Goal: Information Seeking & Learning: Find specific page/section

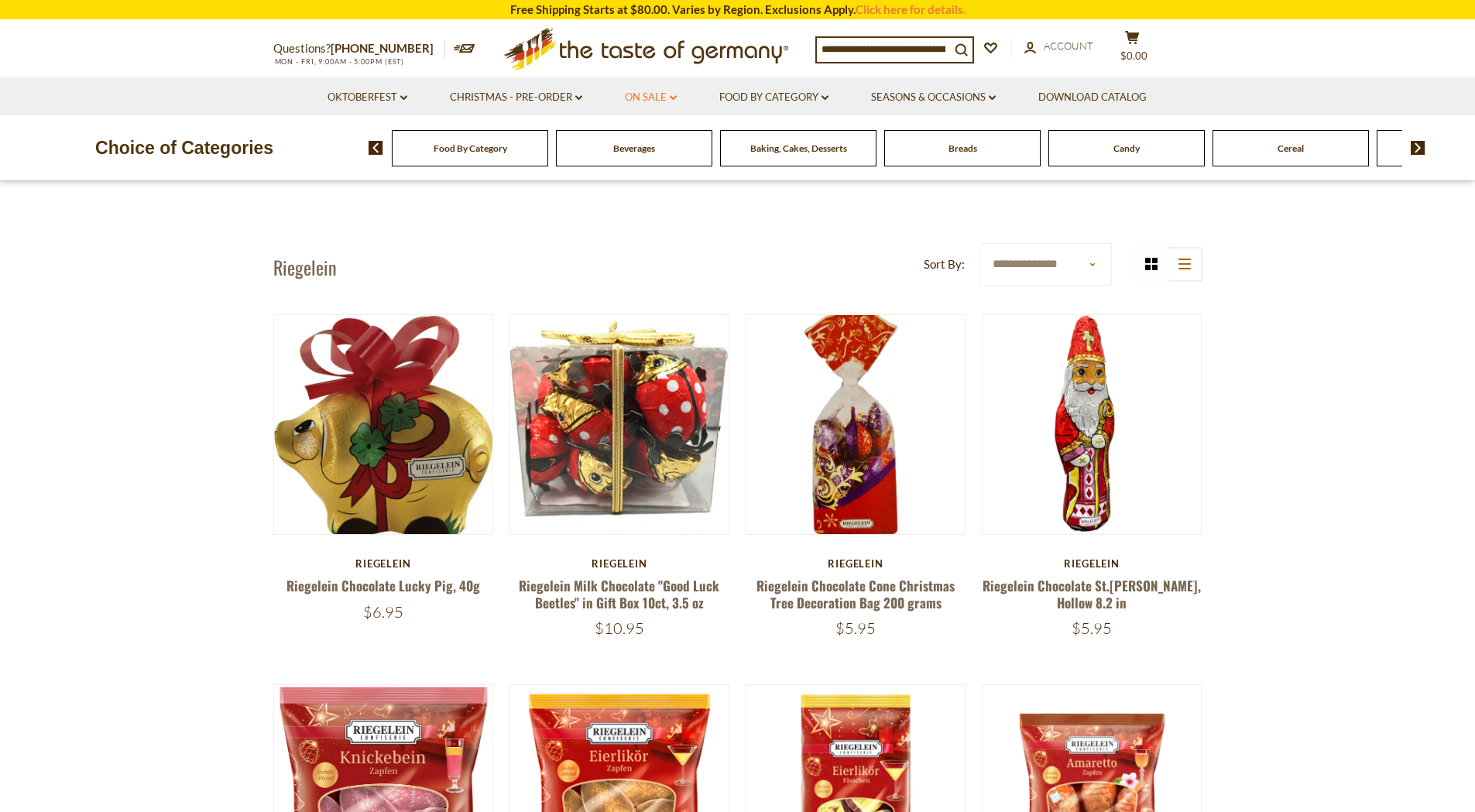
click at [628, 101] on link "On Sale dropdown_arrow" at bounding box center [650, 98] width 52 height 17
click at [649, 138] on link "All On Sale" at bounding box center [644, 137] width 56 height 14
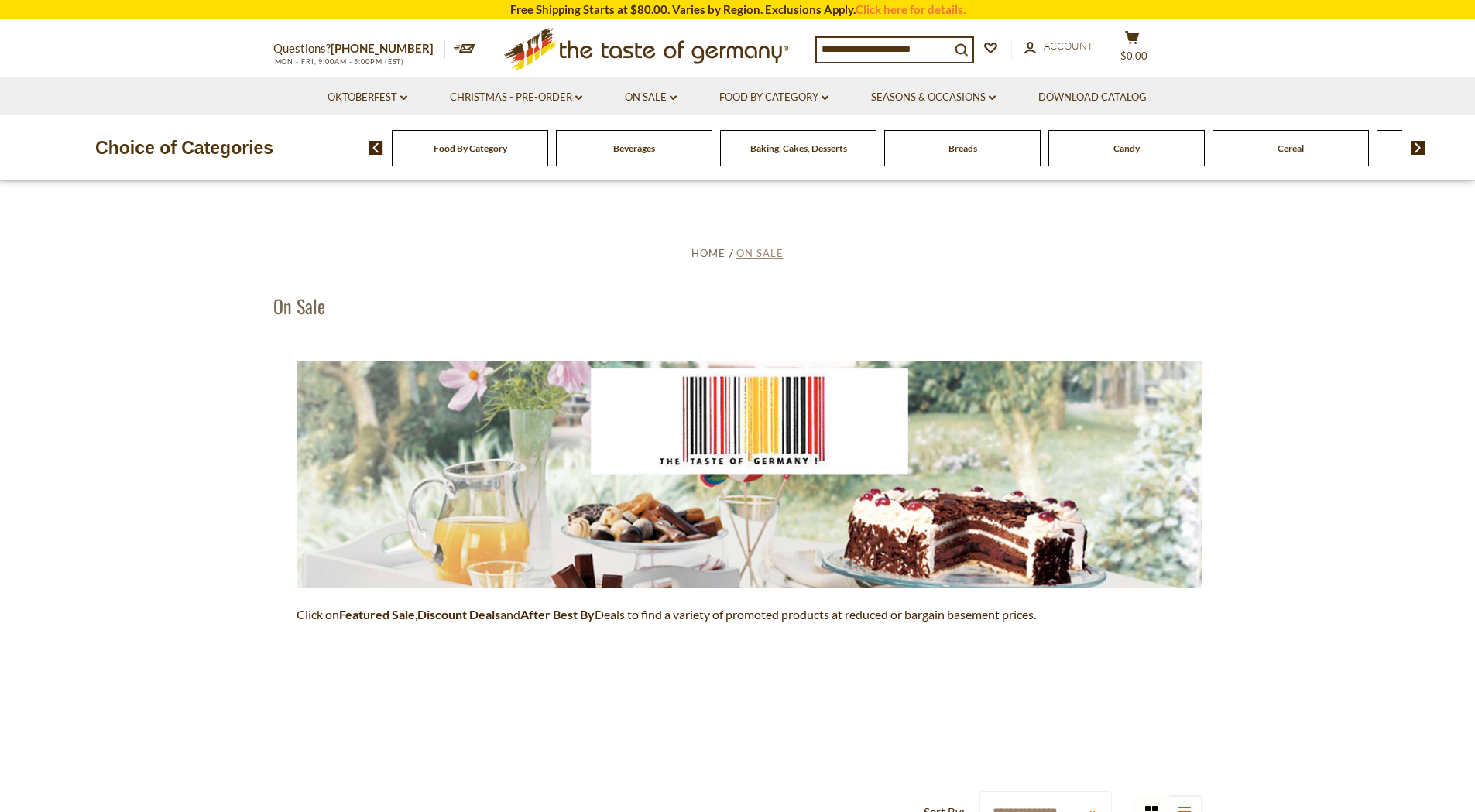
click at [762, 254] on span "On Sale" at bounding box center [760, 253] width 48 height 13
click at [548, 145] on div "Breads" at bounding box center [470, 148] width 156 height 36
click at [548, 162] on div "Breads" at bounding box center [470, 148] width 156 height 36
click at [440, 149] on span "Food By Category" at bounding box center [470, 148] width 74 height 12
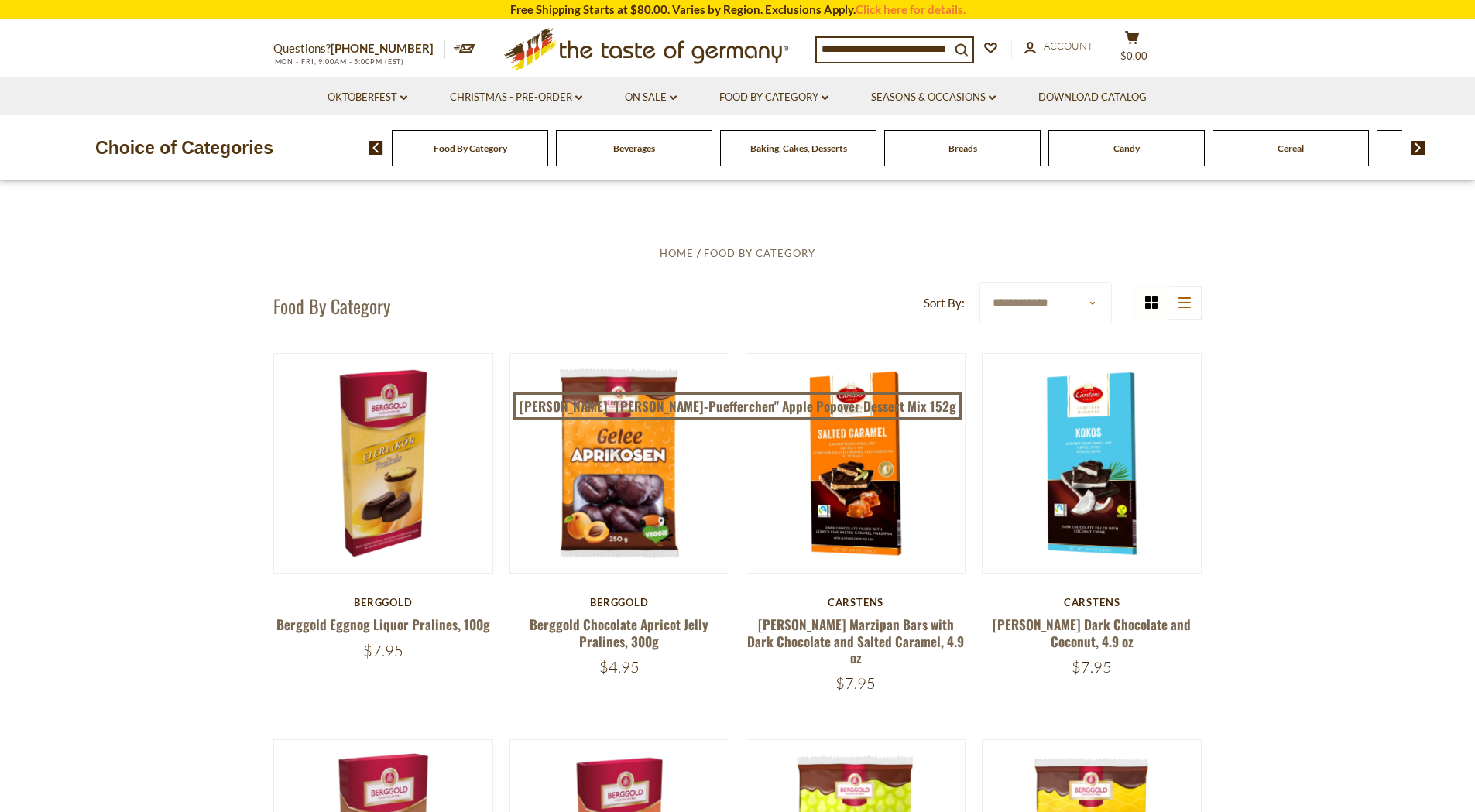
click at [962, 153] on span "Breads" at bounding box center [962, 148] width 29 height 12
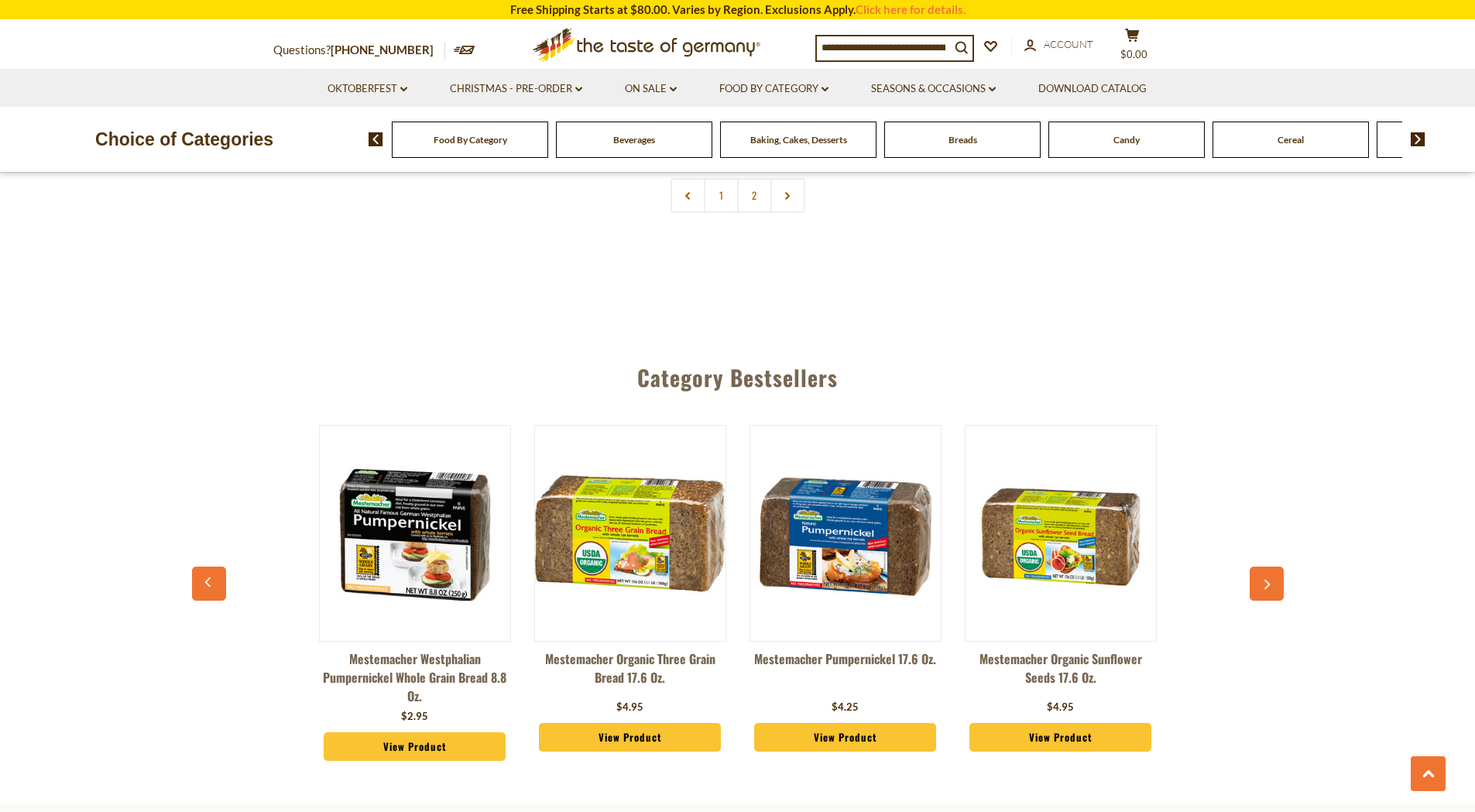
scroll to position [3924, 0]
click at [1276, 595] on button "button" at bounding box center [1266, 585] width 34 height 34
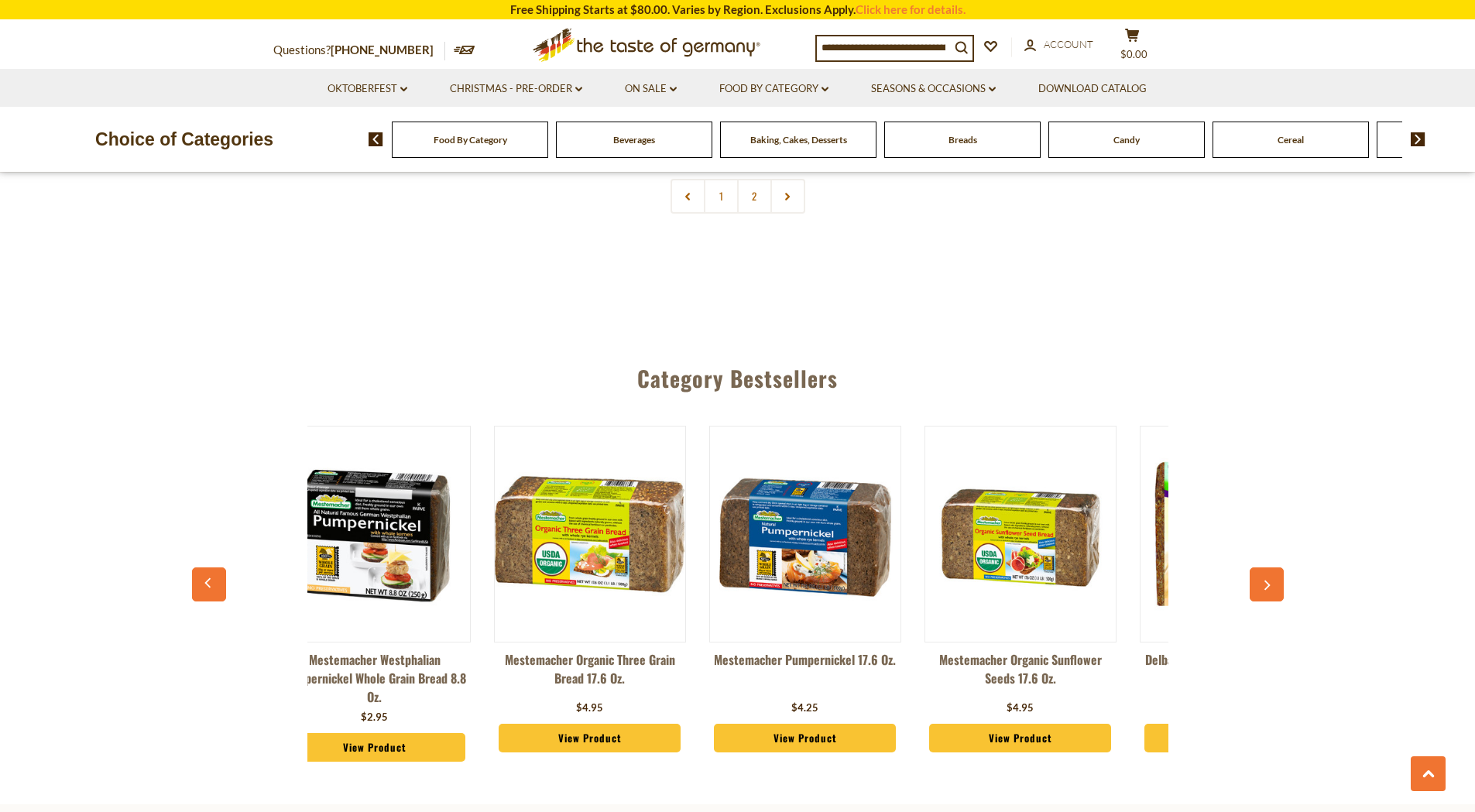
scroll to position [0, 216]
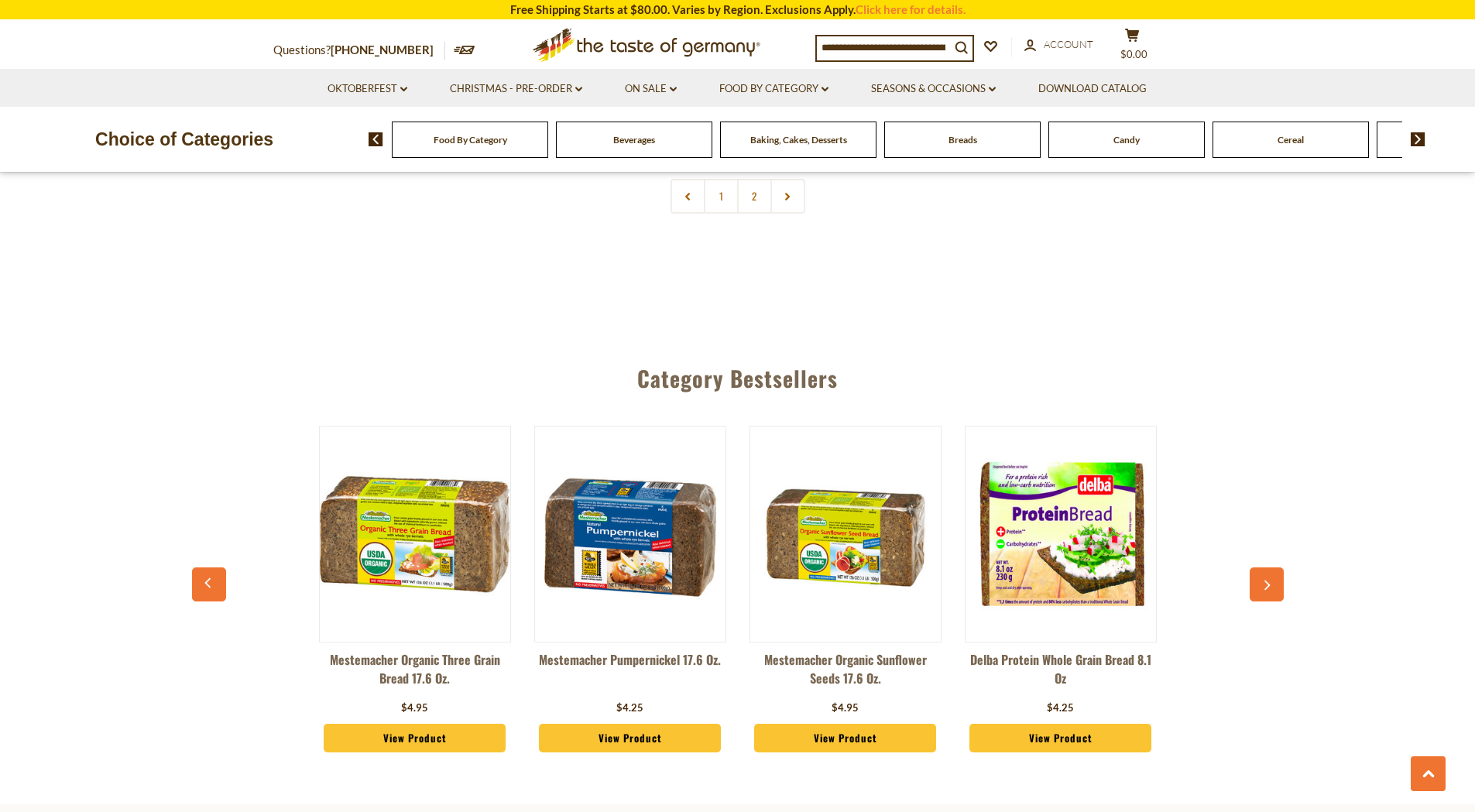
click at [1277, 601] on button "button" at bounding box center [1266, 585] width 34 height 34
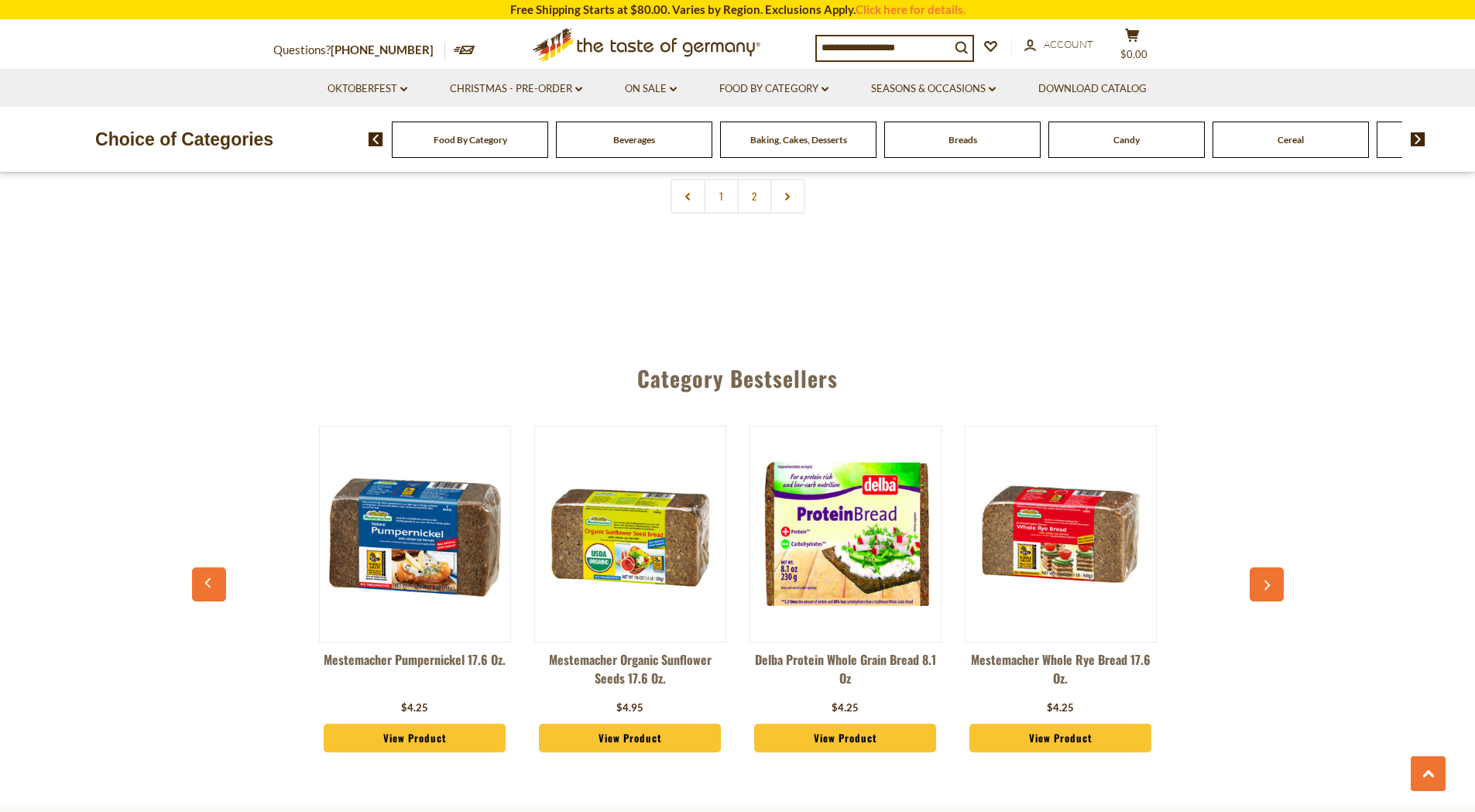
click at [1273, 596] on button "button" at bounding box center [1266, 585] width 34 height 34
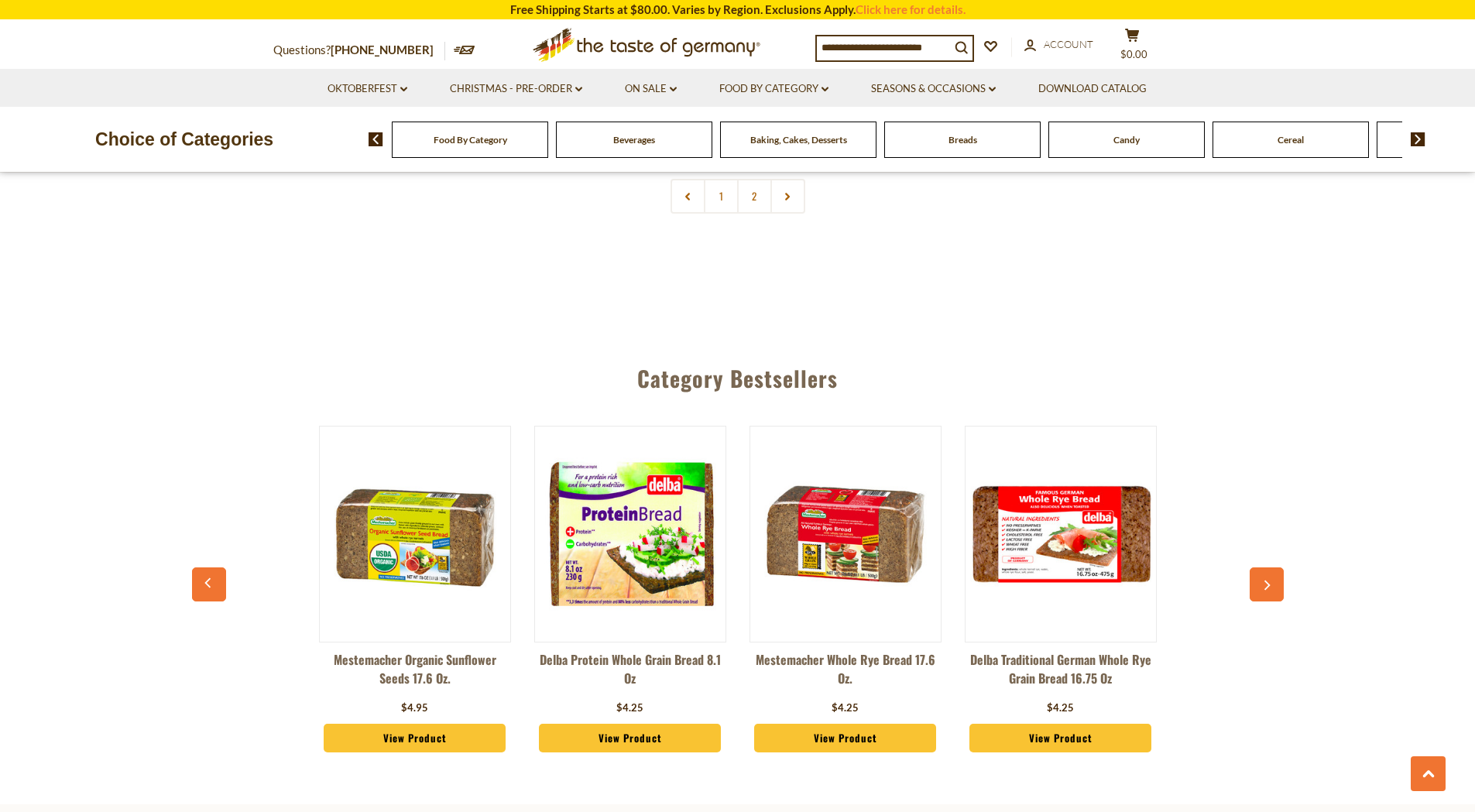
click at [1272, 595] on button "button" at bounding box center [1266, 585] width 34 height 34
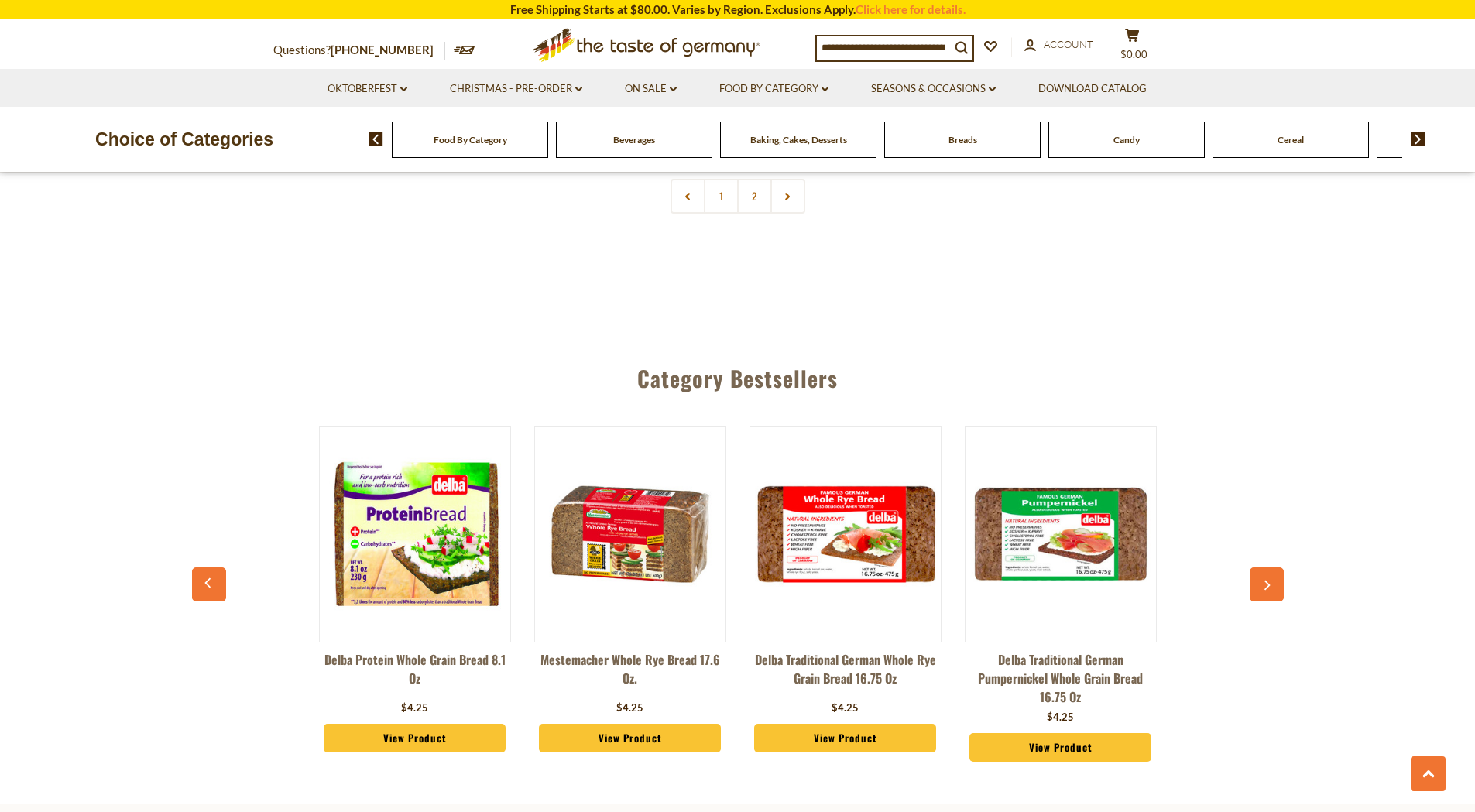
click at [1274, 597] on button "button" at bounding box center [1266, 585] width 34 height 34
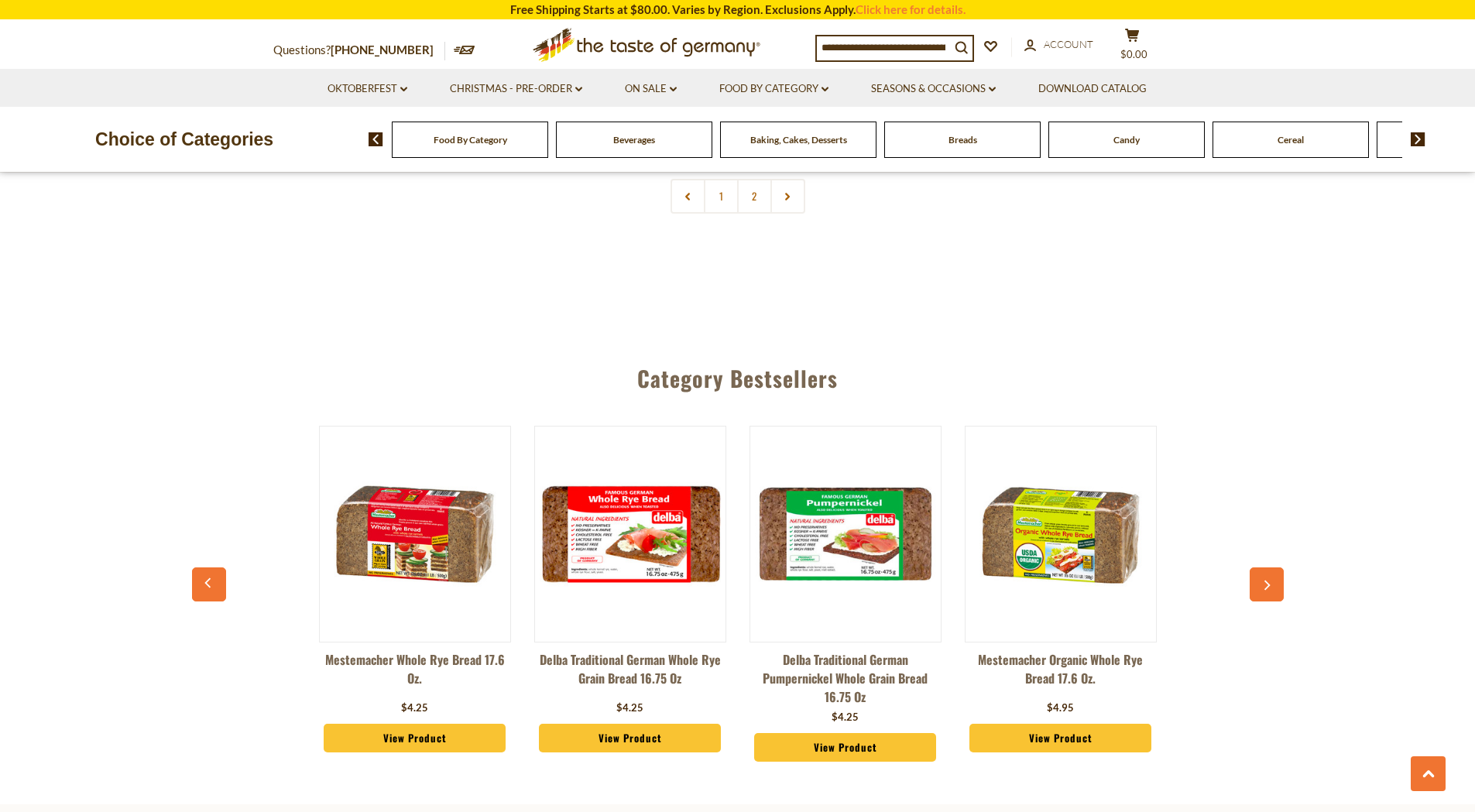
click at [1265, 586] on icon "button" at bounding box center [1266, 585] width 10 height 11
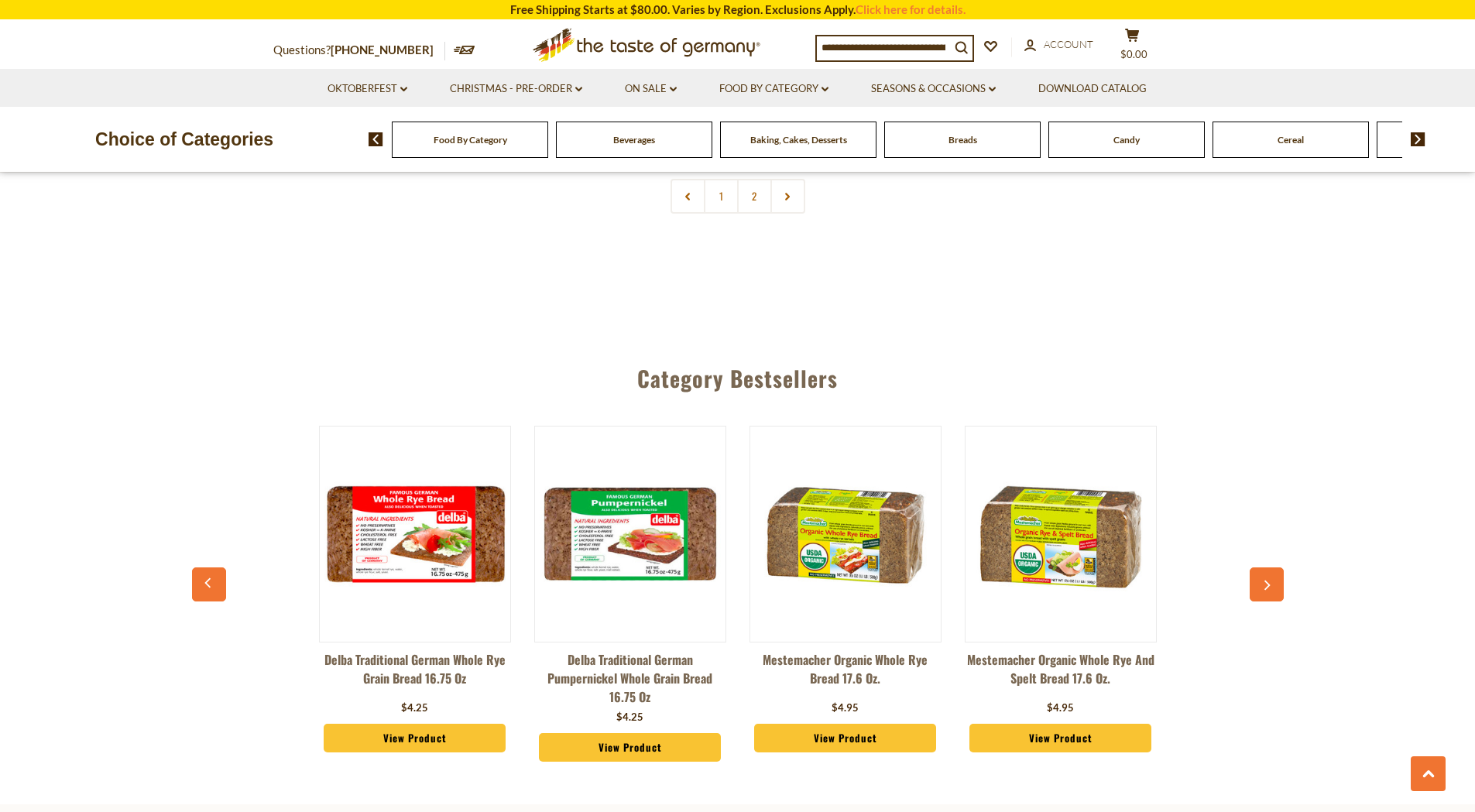
click at [1267, 586] on icon "button" at bounding box center [1266, 585] width 10 height 11
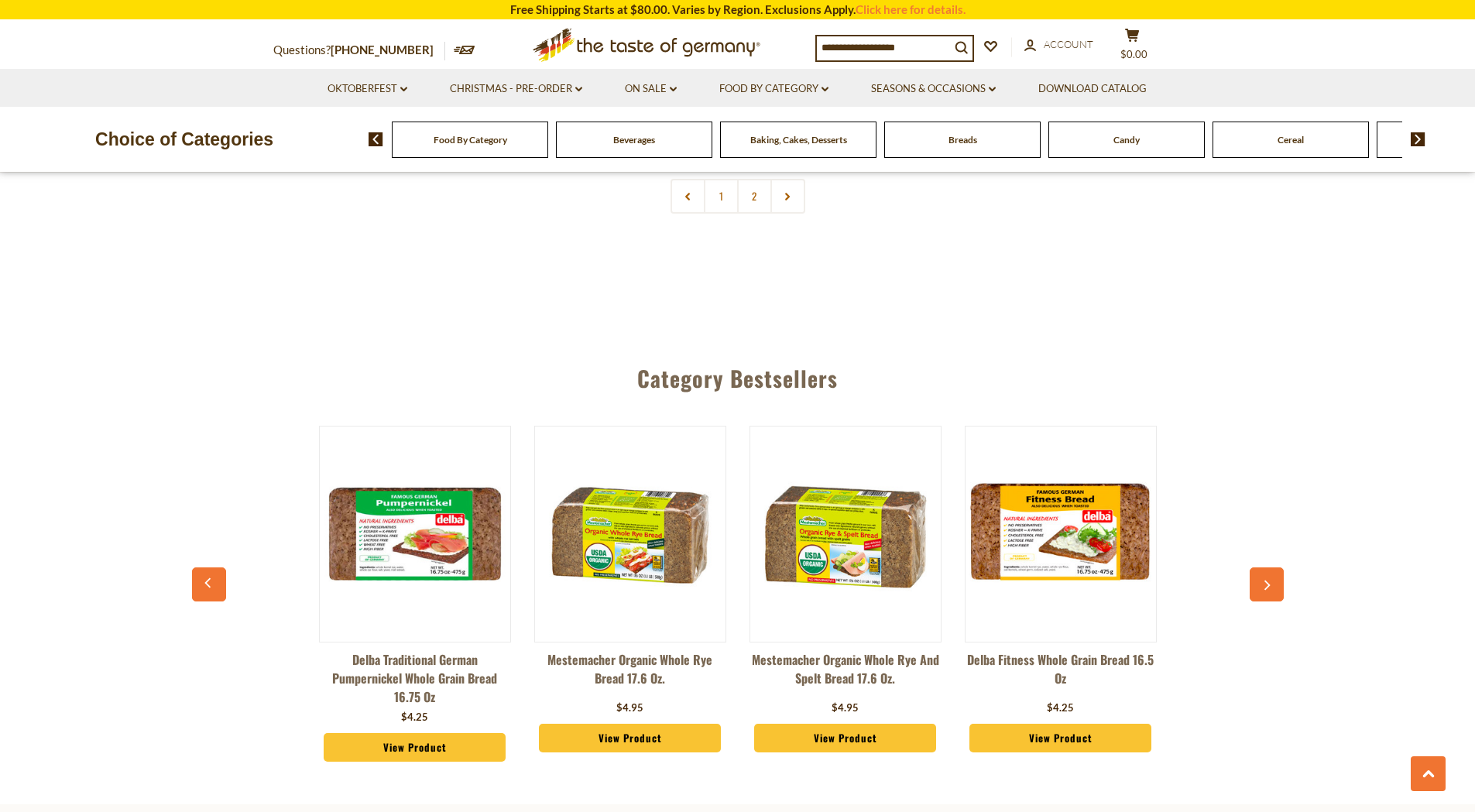
click at [1270, 586] on icon "button" at bounding box center [1266, 585] width 10 height 11
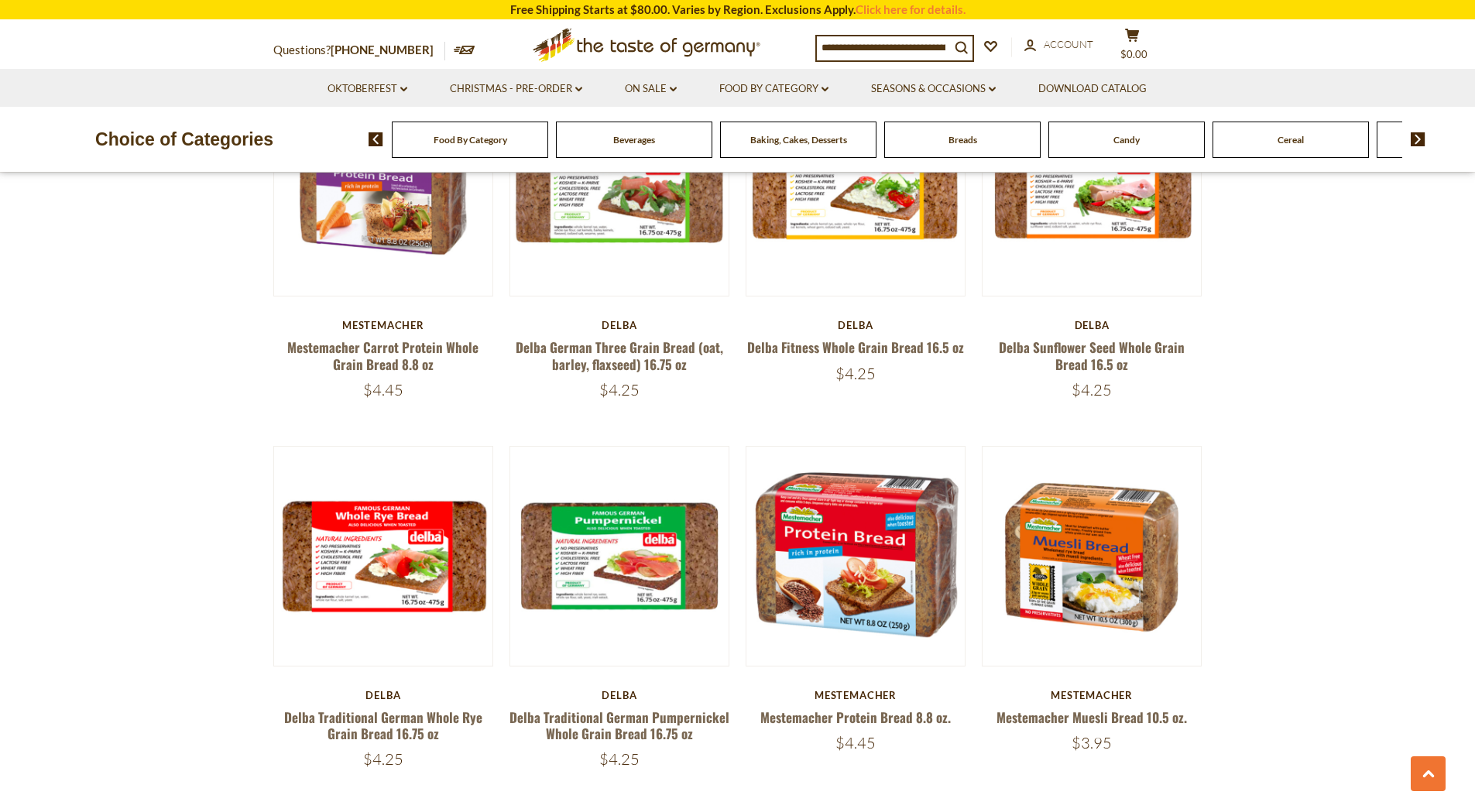
scroll to position [2508, 0]
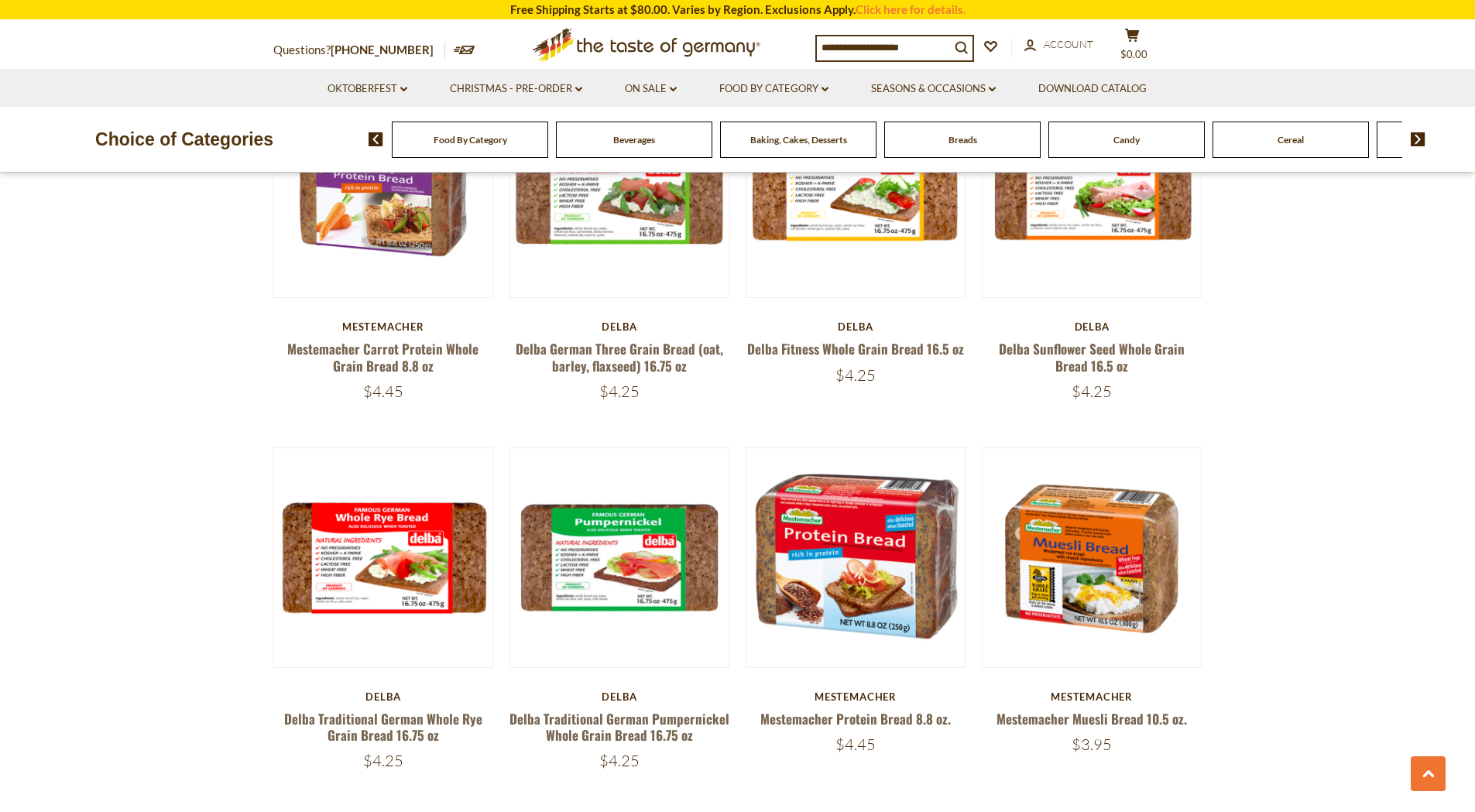
click at [855, 48] on input at bounding box center [883, 48] width 133 height 22
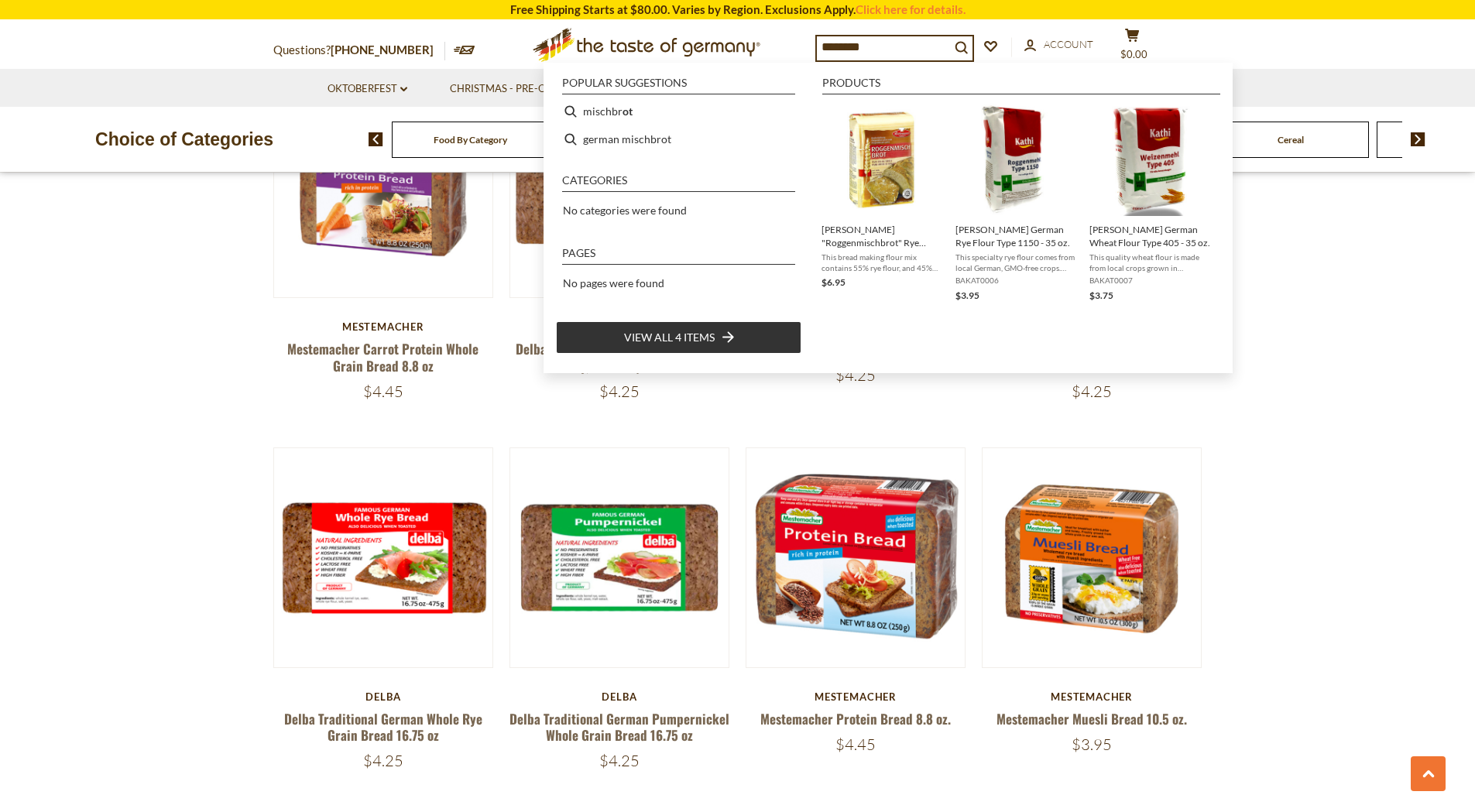
type input "*********"
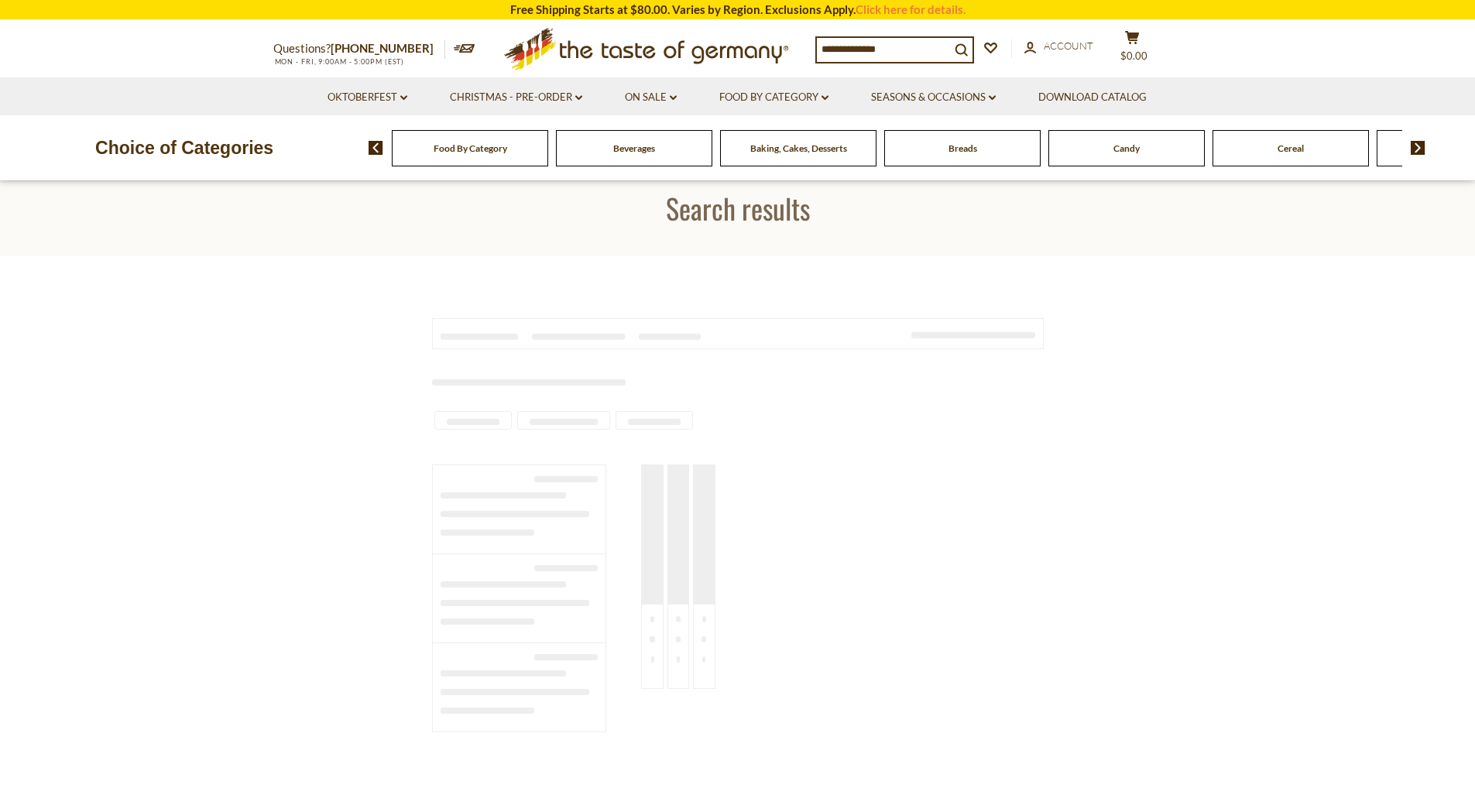
type input "*********"
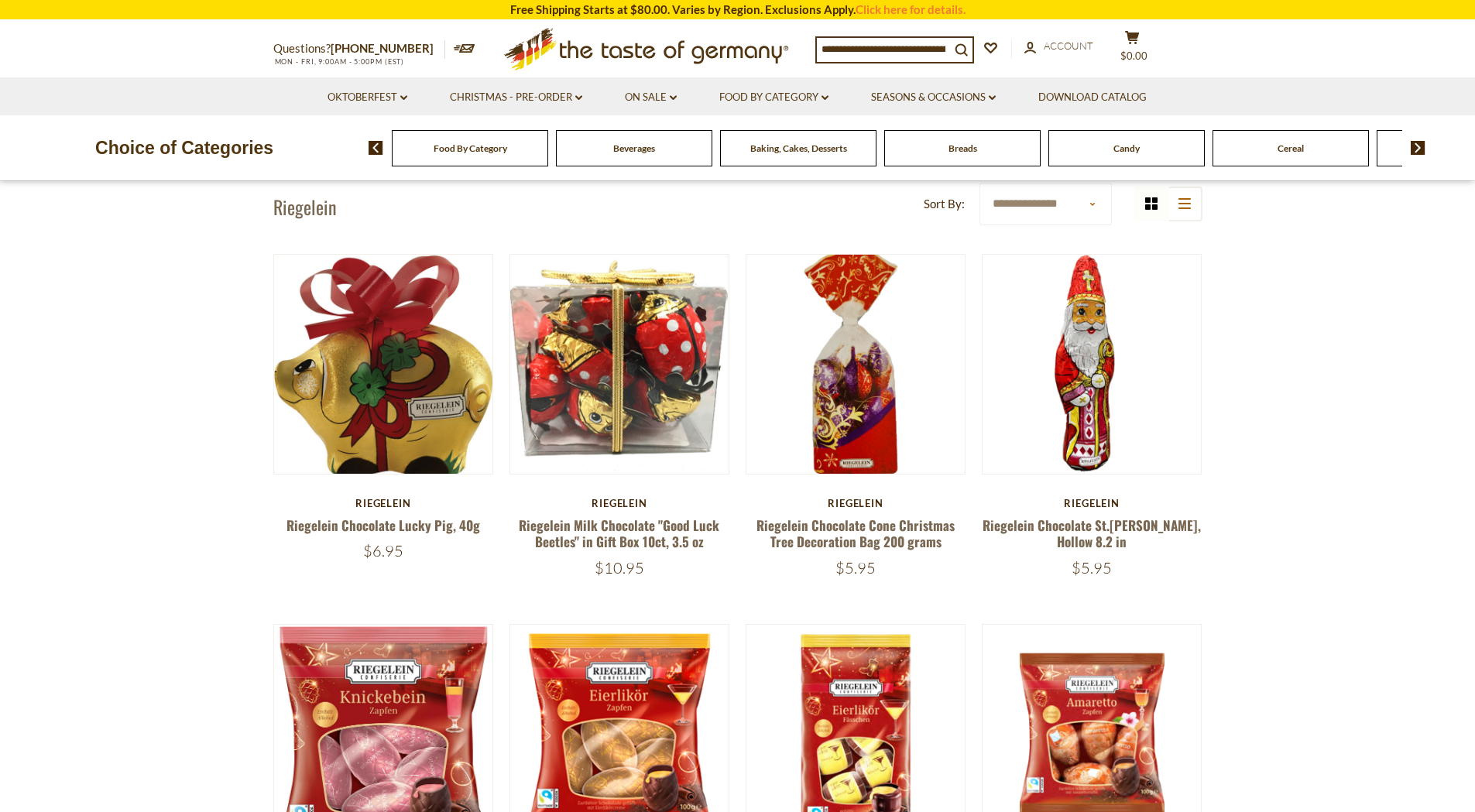
click at [893, 47] on input at bounding box center [883, 49] width 133 height 22
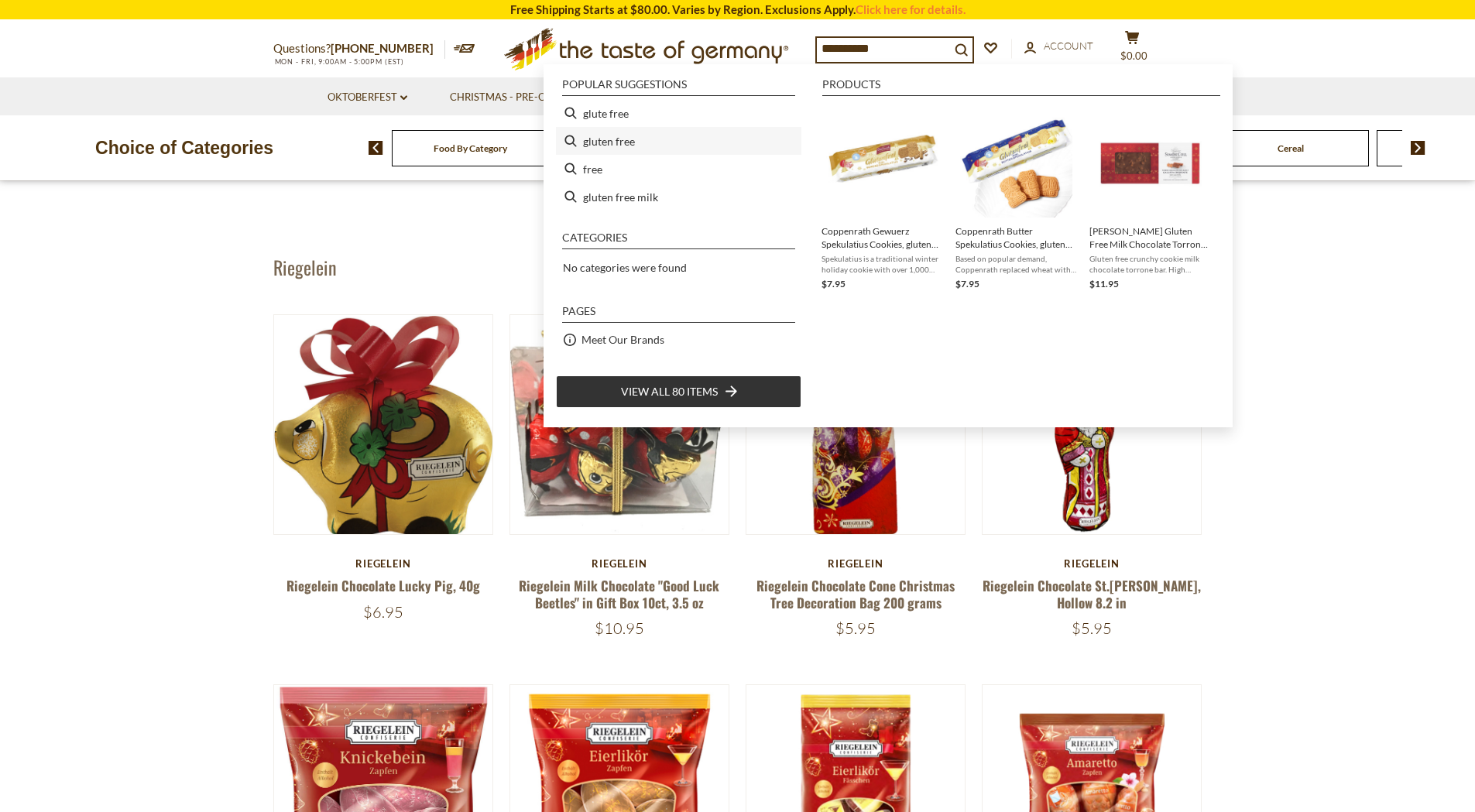
drag, startPoint x: 893, startPoint y: 47, endPoint x: 607, endPoint y: 144, distance: 302.0
click at [607, 144] on li "gluten free" at bounding box center [678, 141] width 245 height 28
type input "**********"
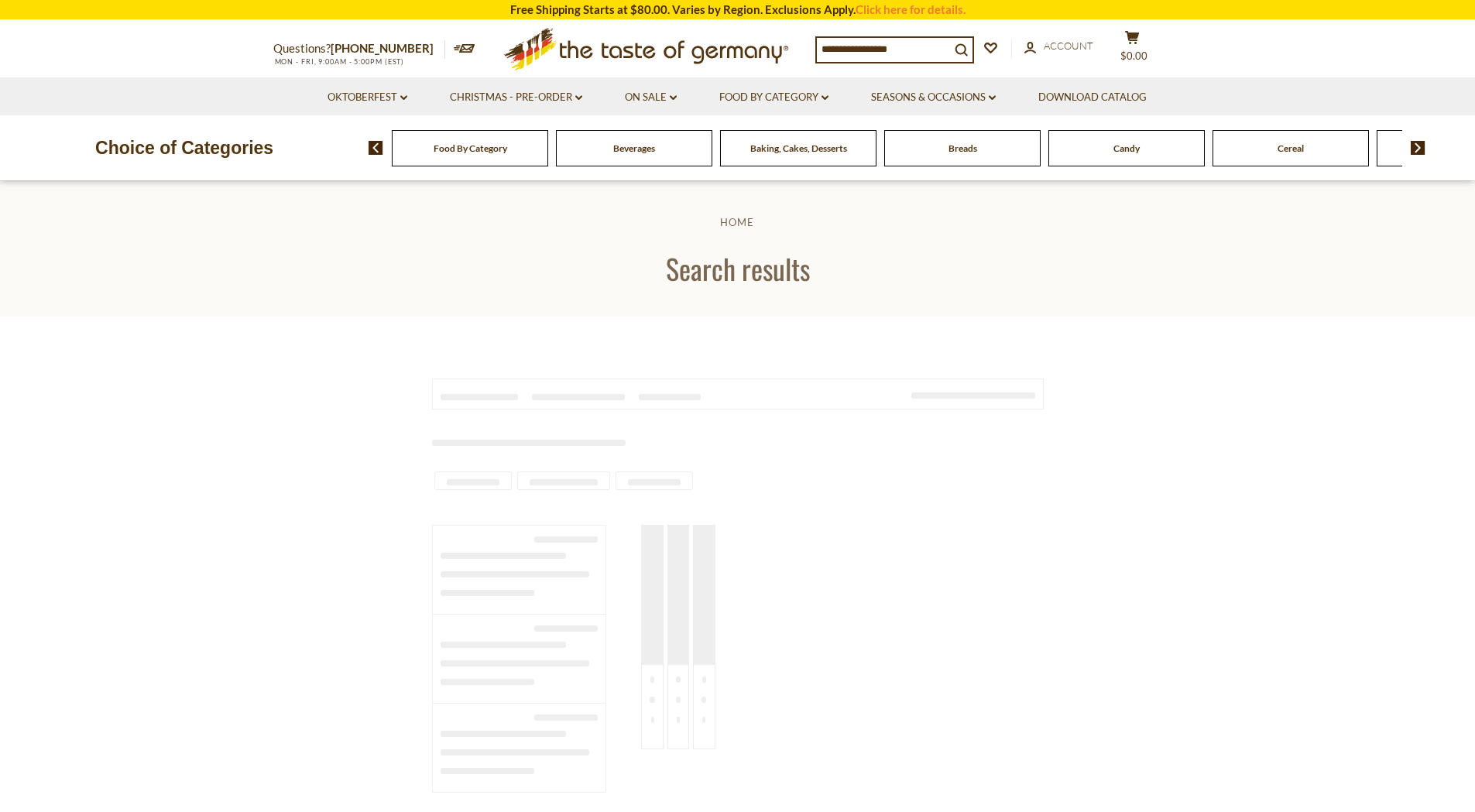
type input "**********"
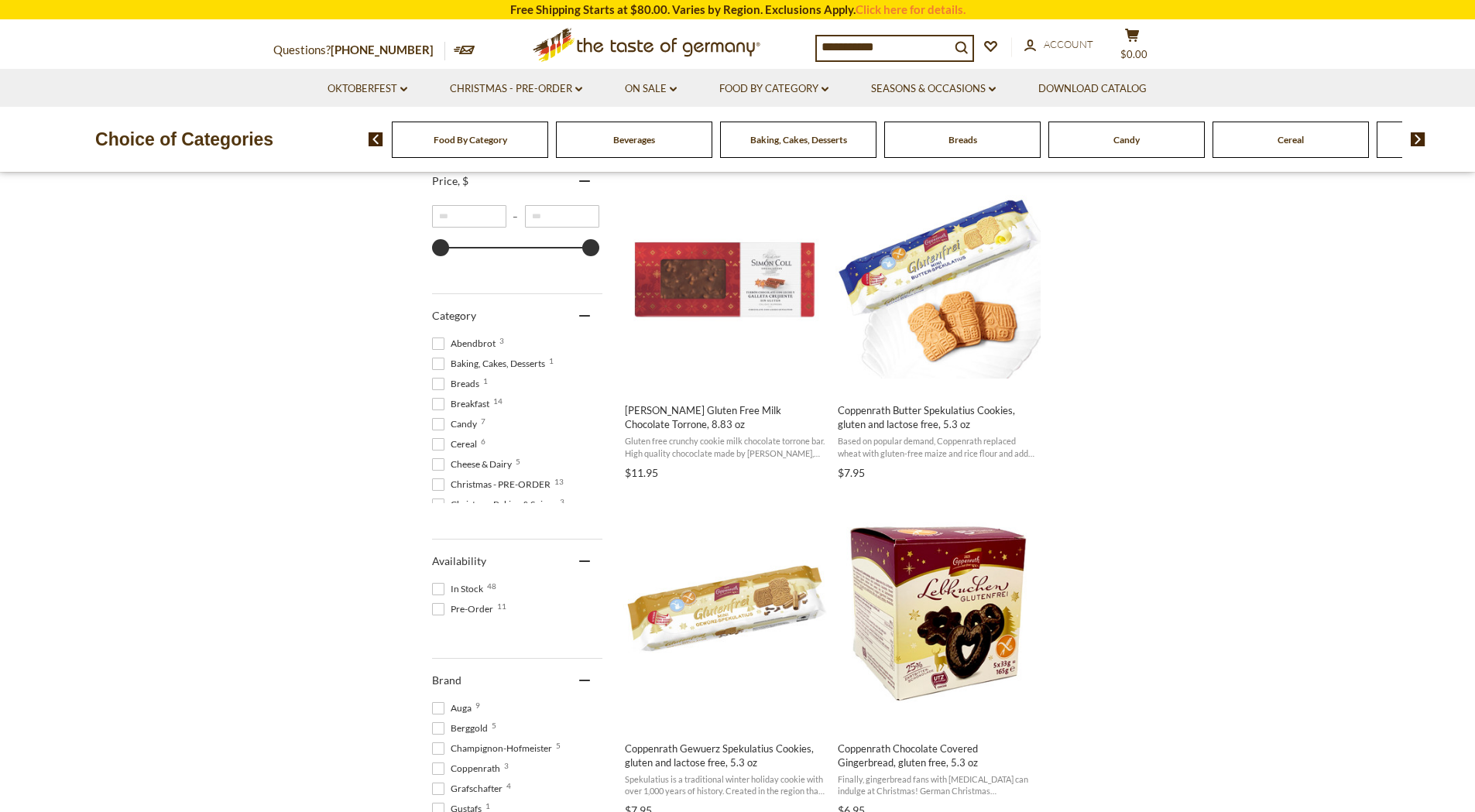
scroll to position [318, 0]
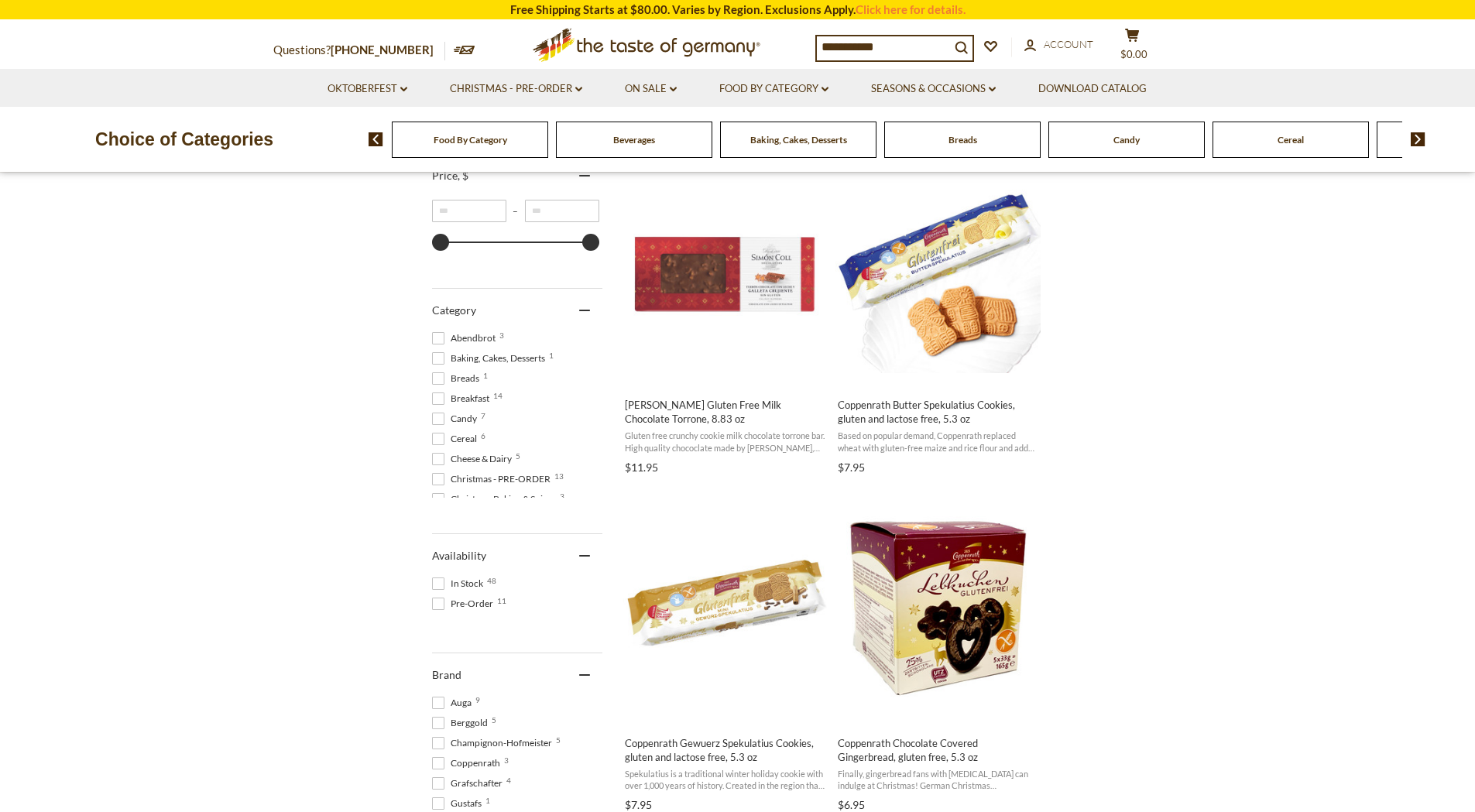
click at [548, 144] on div "Beverages" at bounding box center [470, 139] width 156 height 36
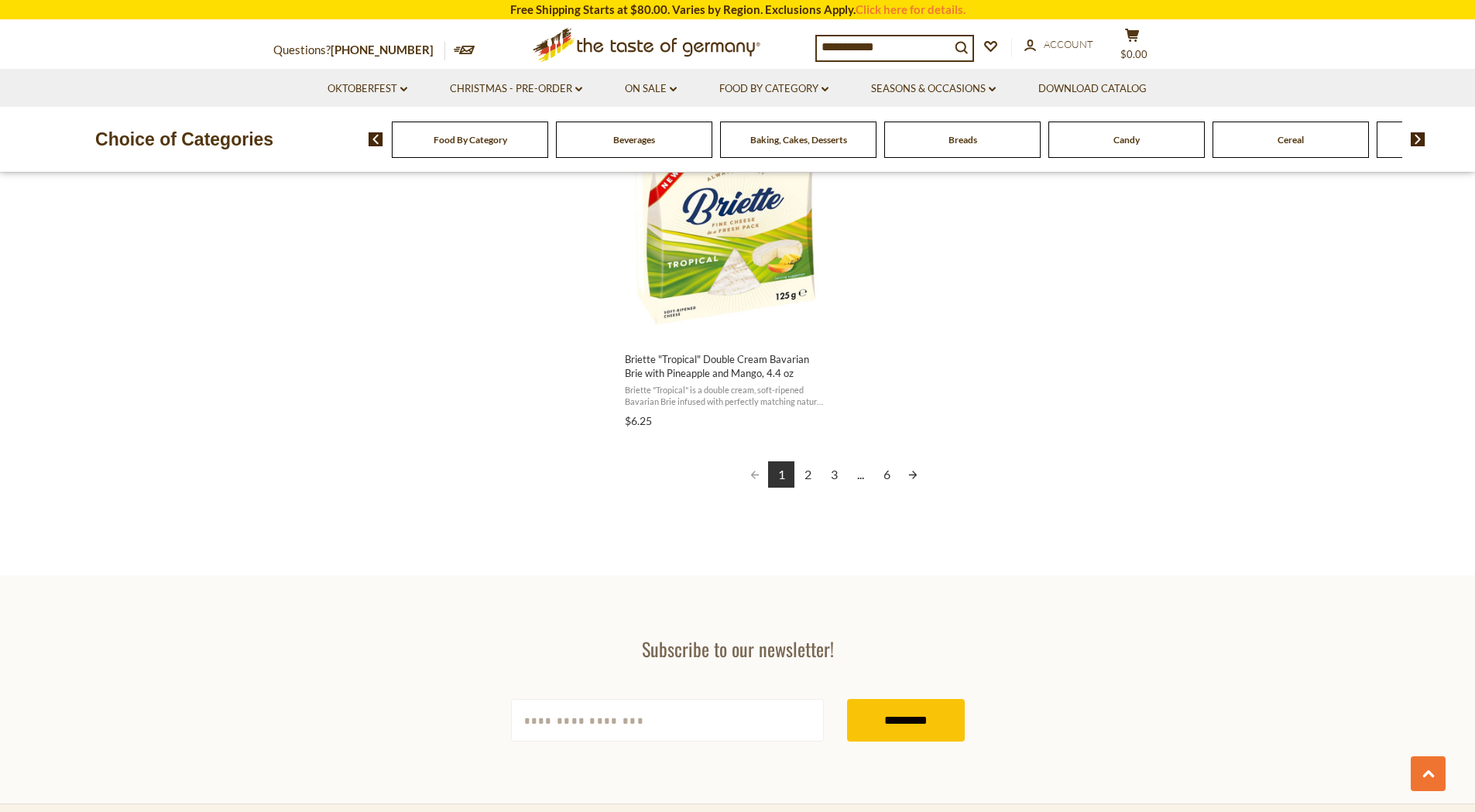
scroll to position [2715, 0]
click at [754, 353] on span "Briette "Tropical" Double Cream Bavarian Brie with Pineapple and Mango, 4.4 oz" at bounding box center [725, 365] width 200 height 28
